Goal: Information Seeking & Learning: Learn about a topic

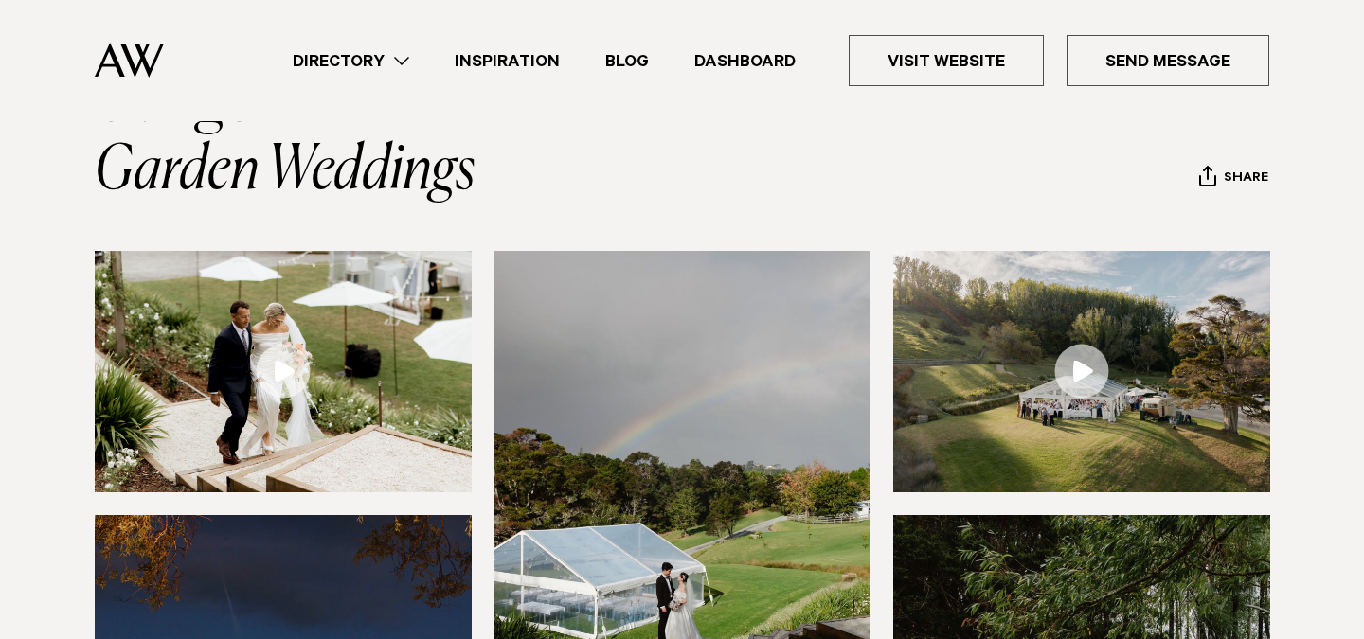
scroll to position [162, 0]
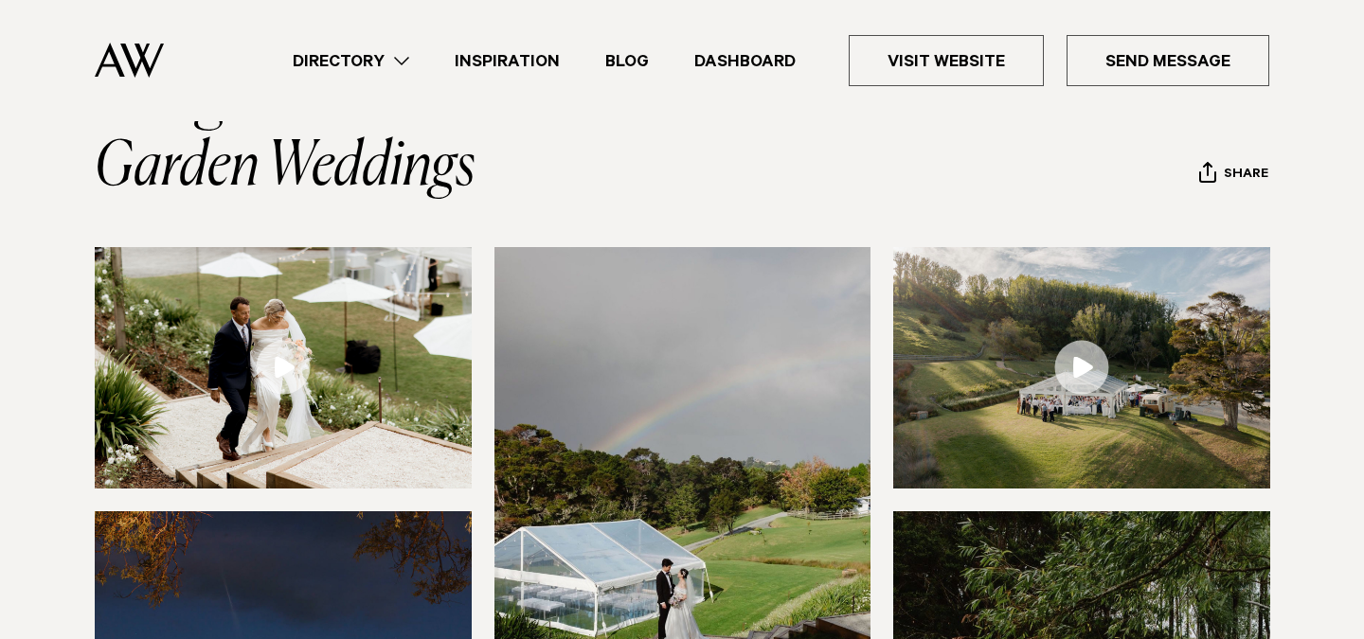
click at [1085, 374] on link at bounding box center [1081, 368] width 377 height 242
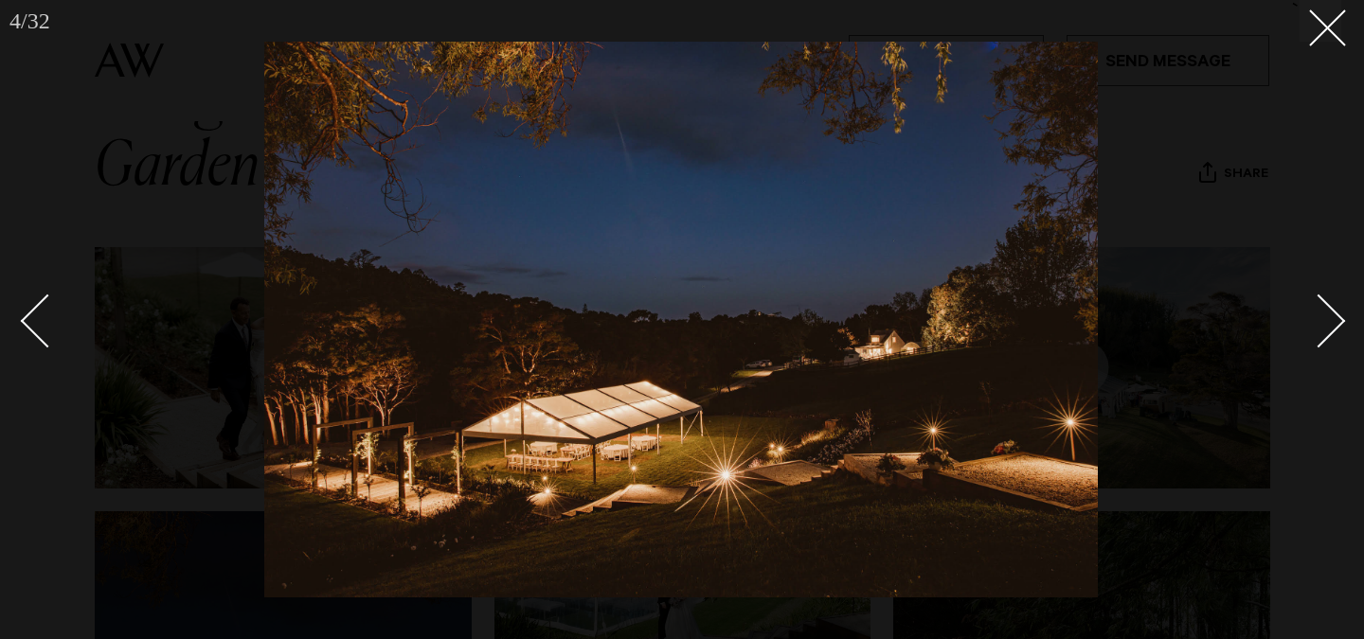
click at [1338, 318] on div "Next slide" at bounding box center [1319, 321] width 54 height 54
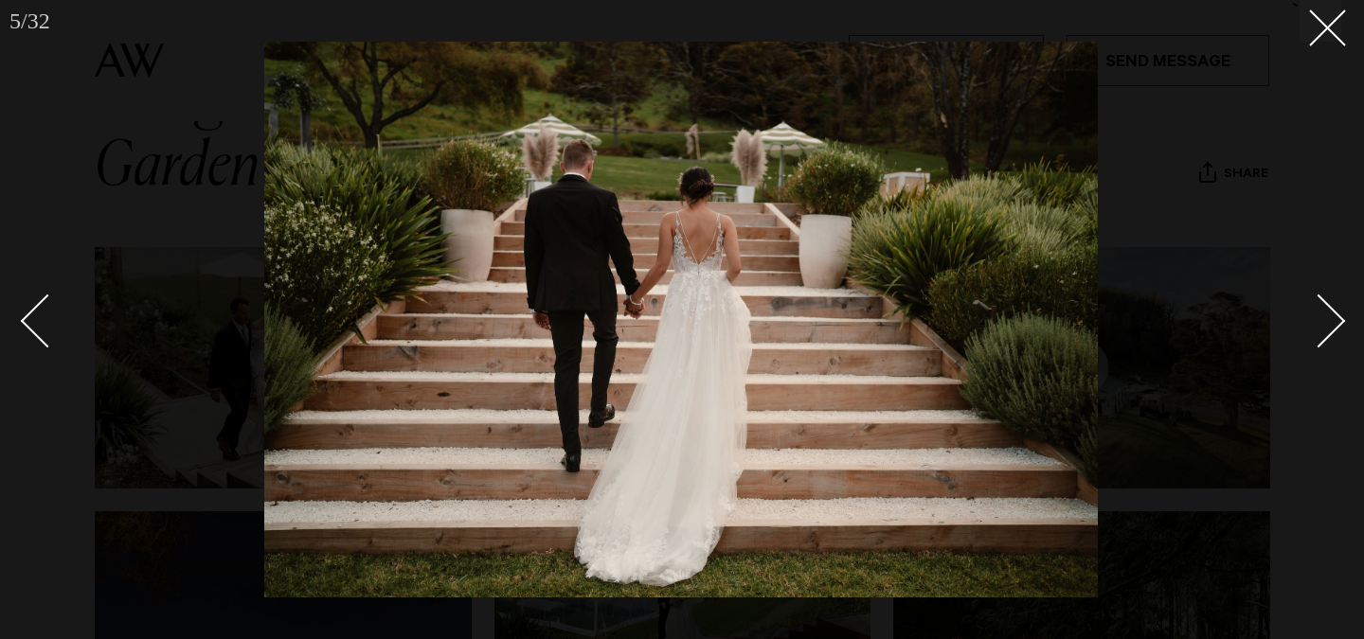
click at [1337, 318] on div "Next slide" at bounding box center [1319, 321] width 54 height 54
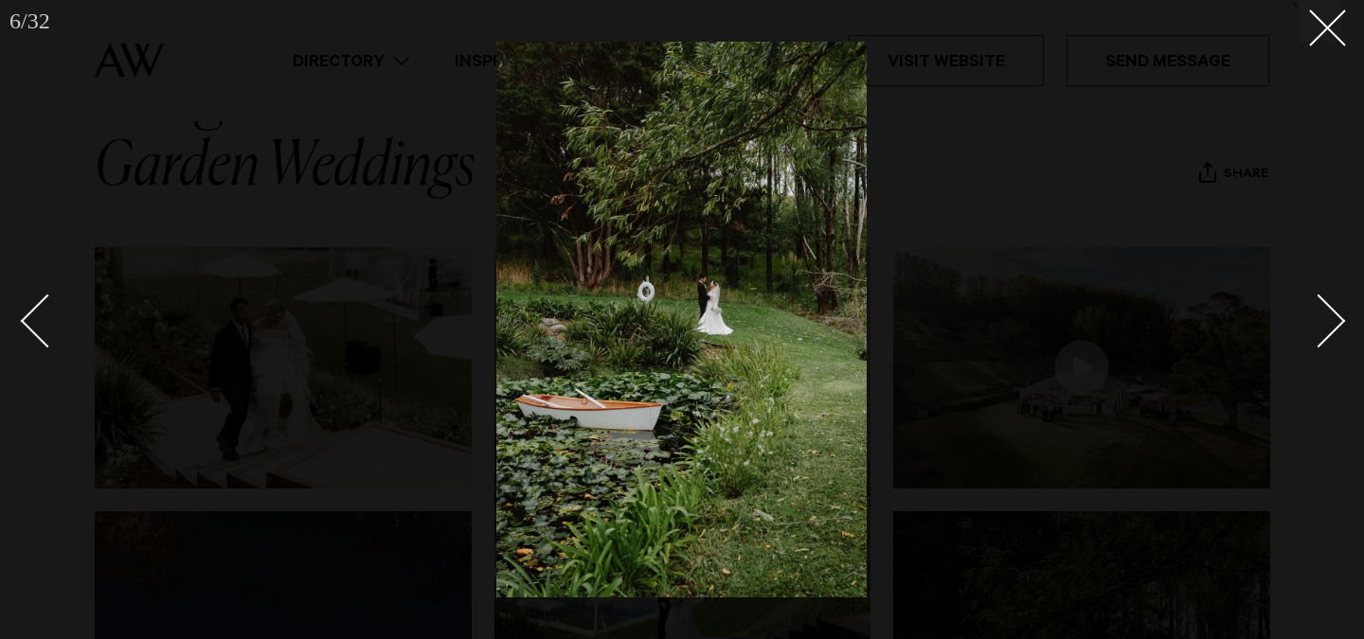
click at [1337, 318] on div "Next slide" at bounding box center [1319, 321] width 54 height 54
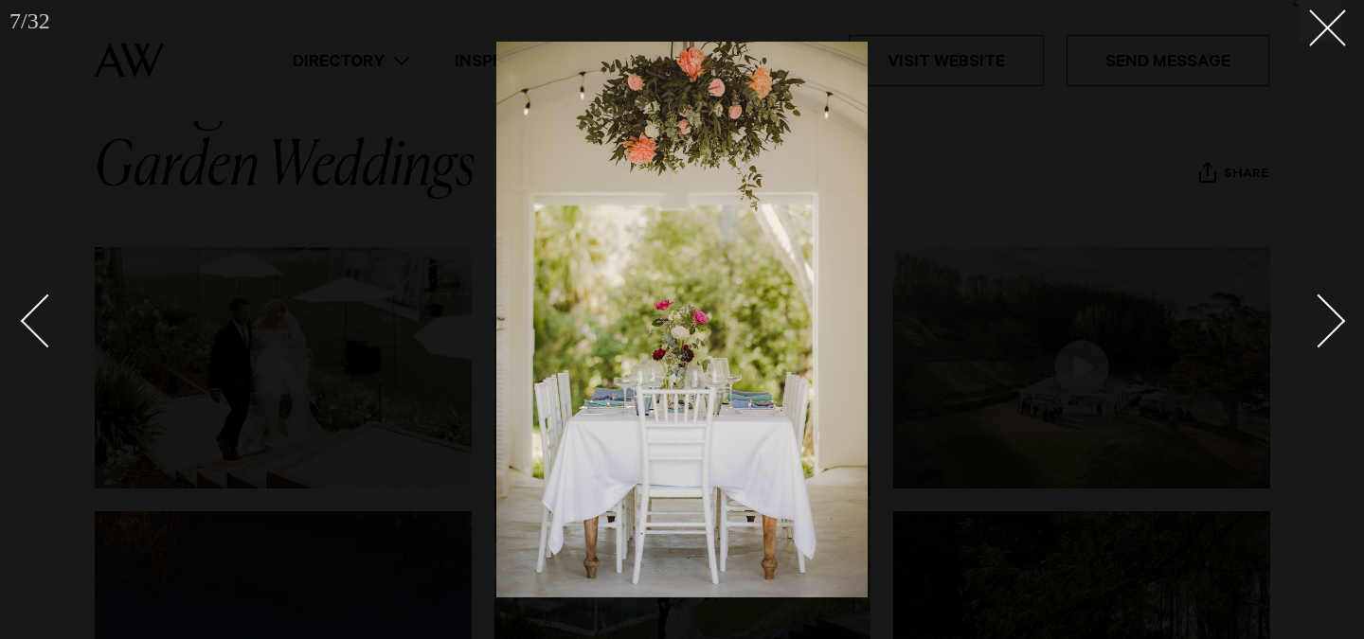
click at [1337, 318] on div "Next slide" at bounding box center [1319, 321] width 54 height 54
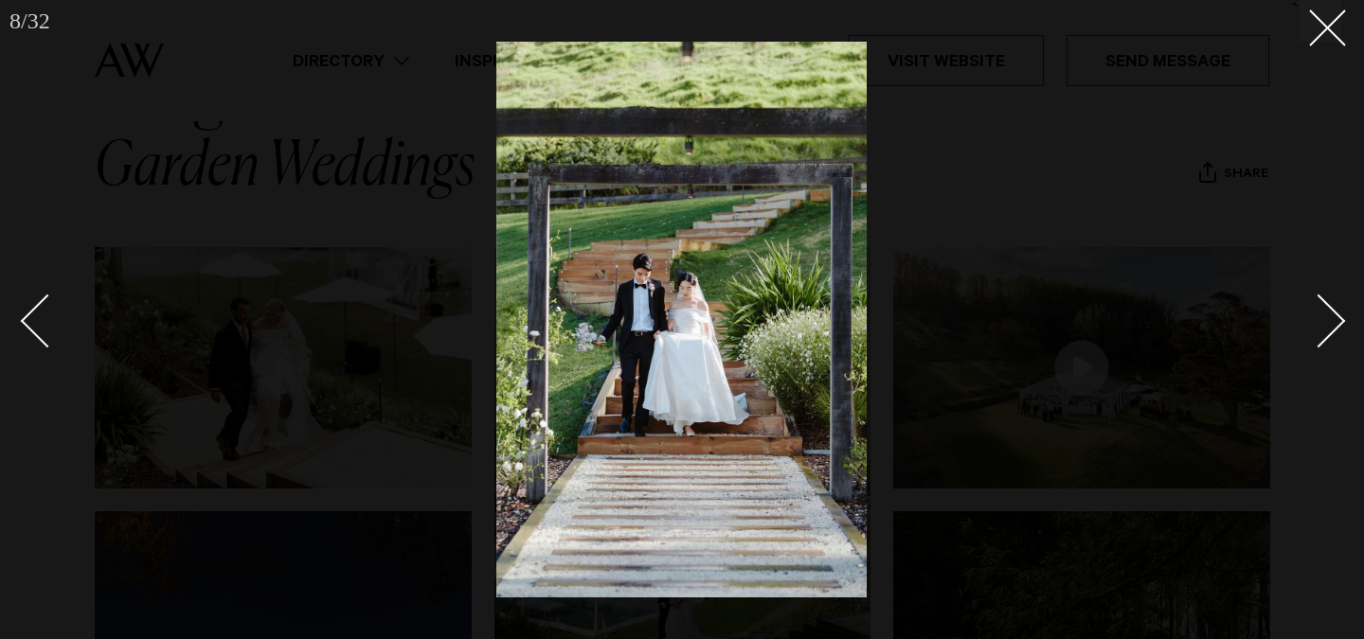
click at [1337, 318] on div "Next slide" at bounding box center [1319, 321] width 54 height 54
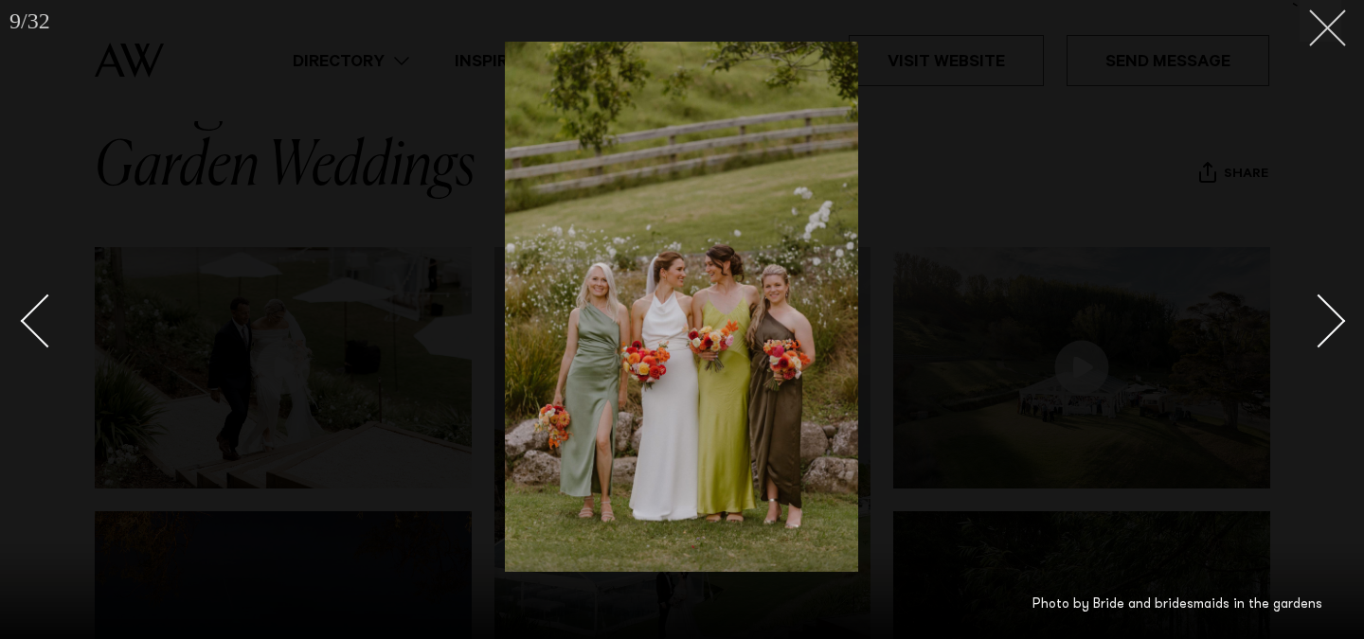
click at [1317, 31] on icon at bounding box center [1320, 20] width 23 height 23
